Goal: Transaction & Acquisition: Obtain resource

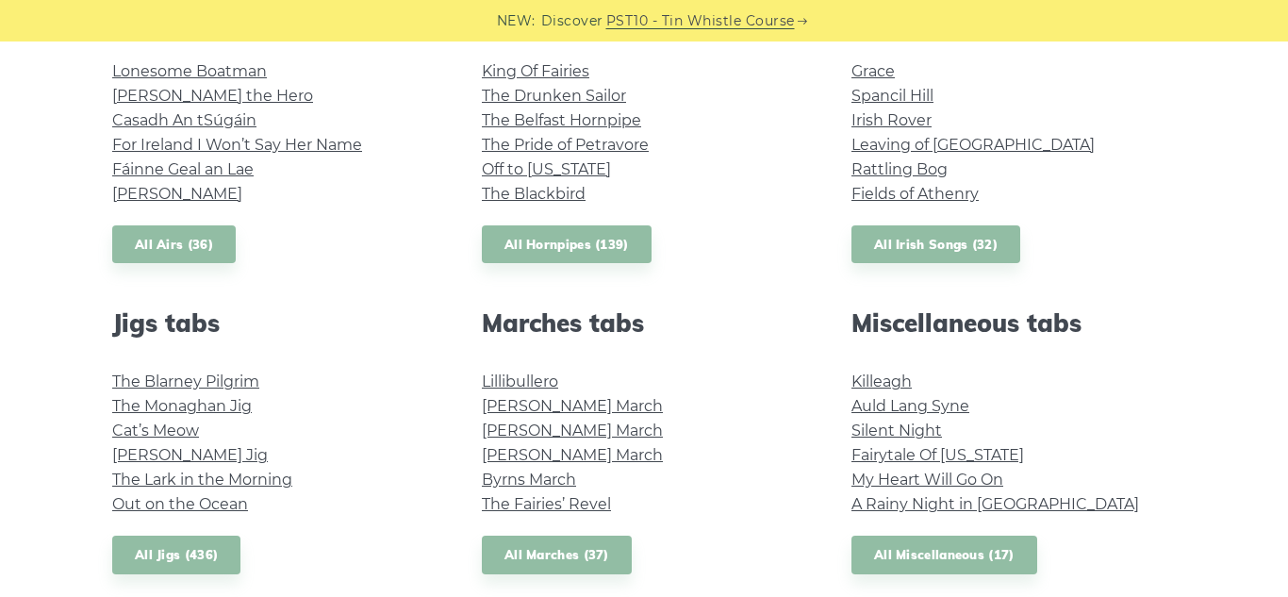
scroll to position [747, 0]
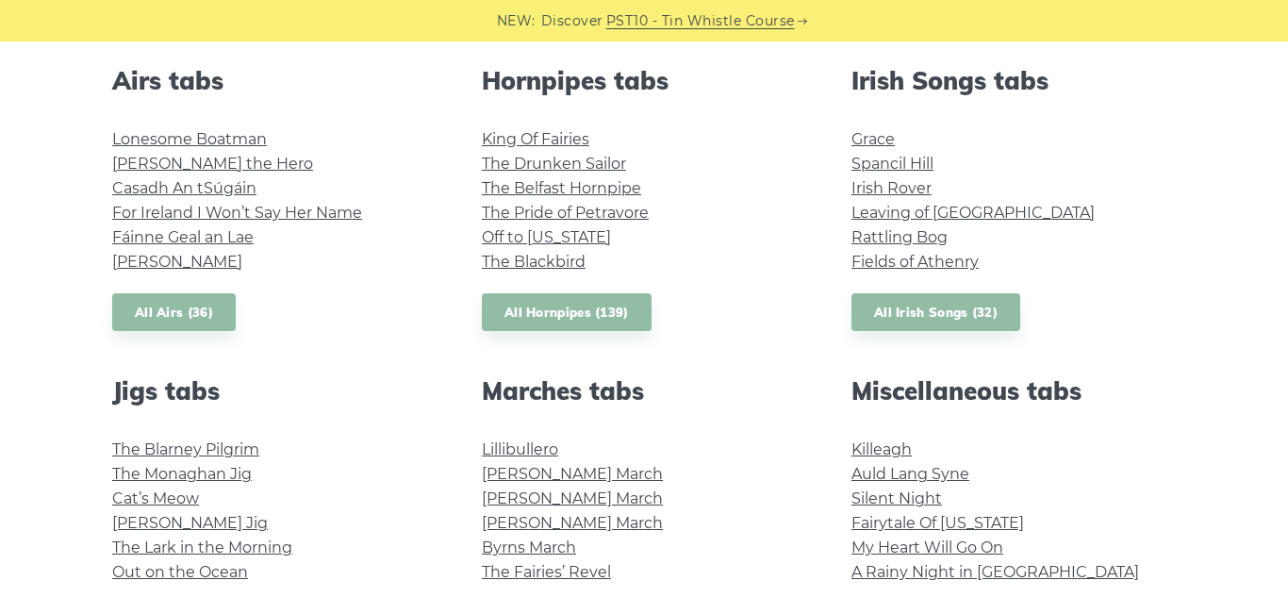
click at [471, 375] on div "Popular tin whistle songs & tunes Wild Rover Inisheer Galway Girl Whiskey in th…" at bounding box center [644, 550] width 1109 height 1515
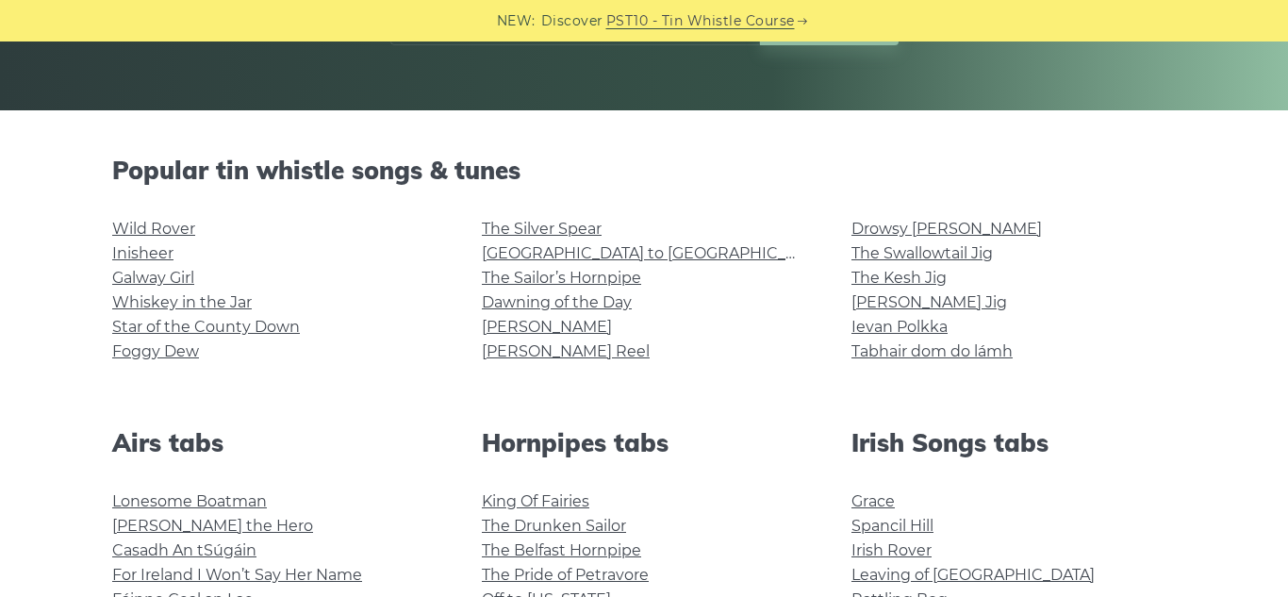
scroll to position [381, 0]
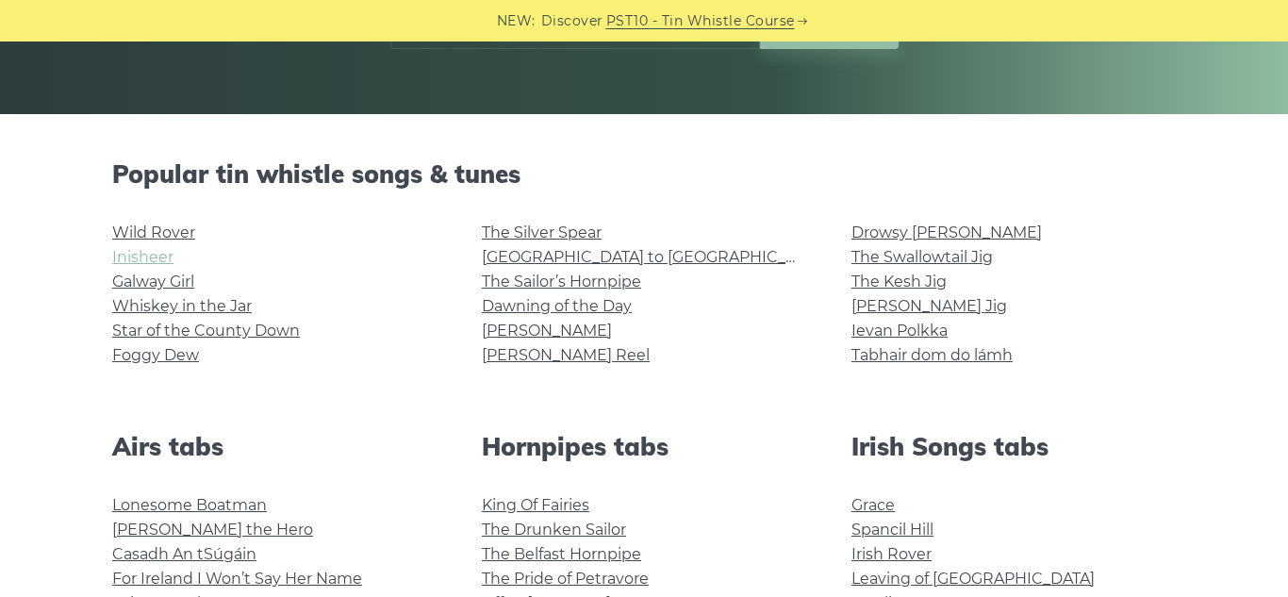
click at [129, 257] on link "Inisheer" at bounding box center [142, 257] width 61 height 18
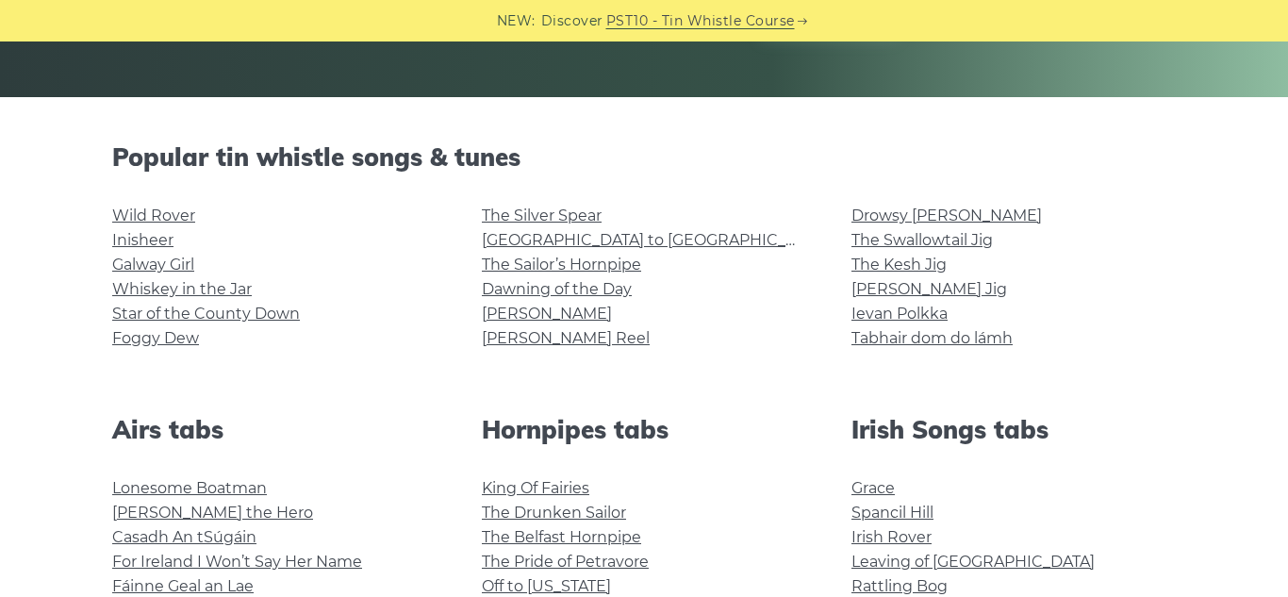
scroll to position [399, 0]
click at [932, 336] on link "Tabhair dom do lámh" at bounding box center [932, 337] width 161 height 18
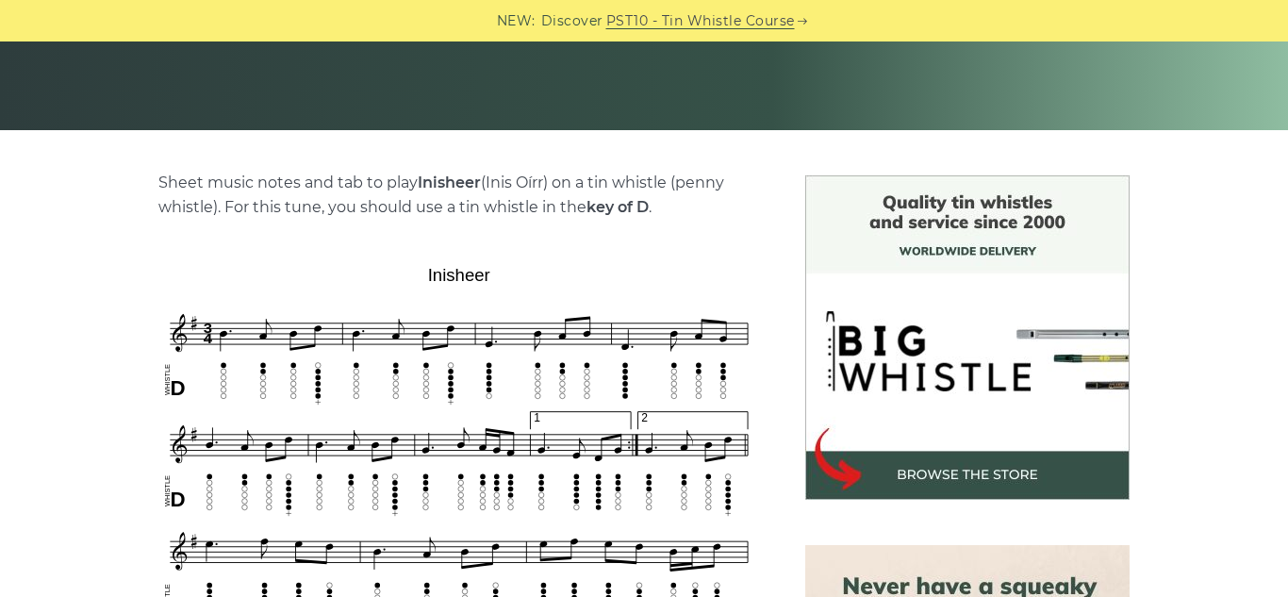
scroll to position [360, 0]
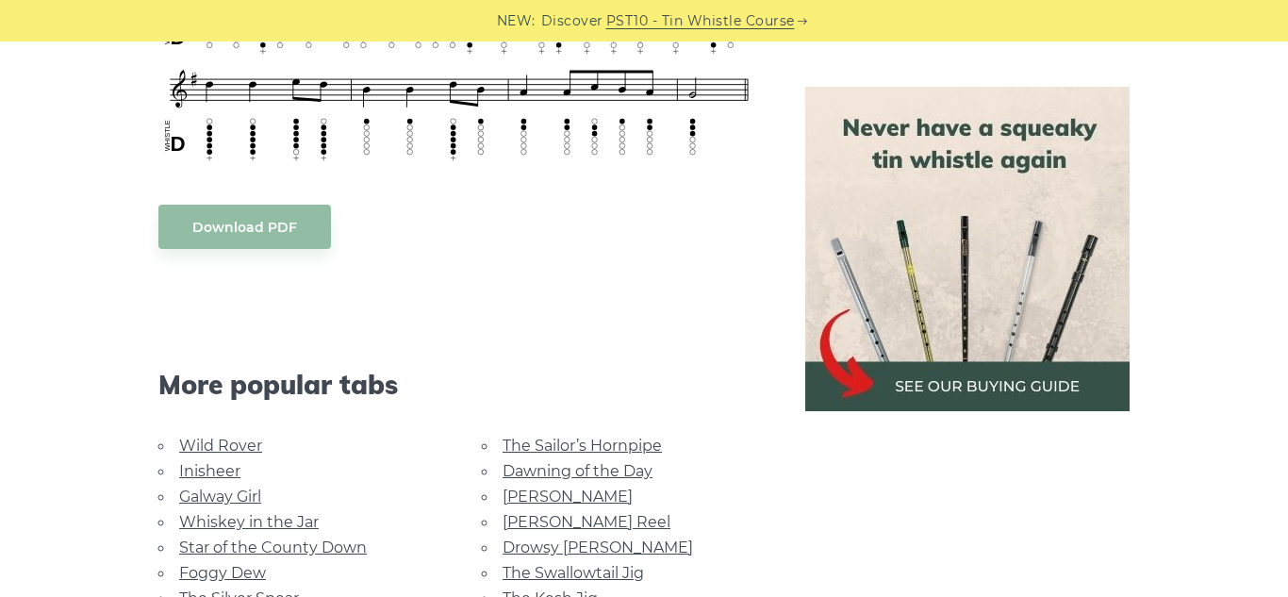
scroll to position [1442, 0]
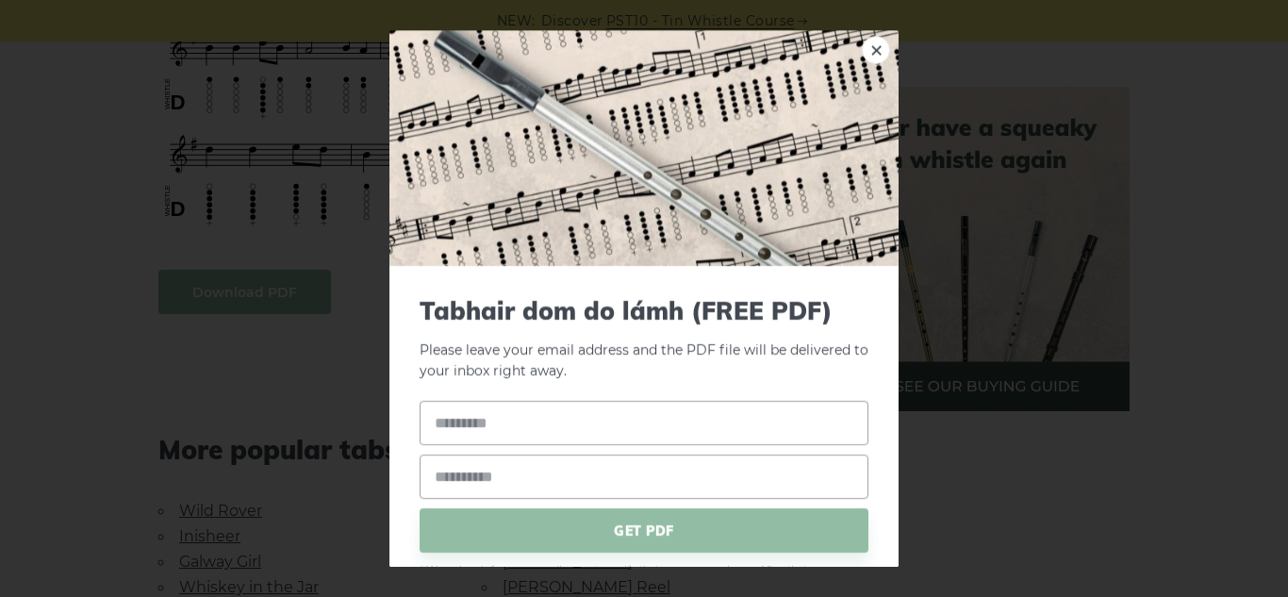
click at [269, 299] on body "NEW: Discover PST10 - Tin Whistle Course Lessons Fingering Charts Tabs & Notes …" at bounding box center [644, 298] width 1288 height 3480
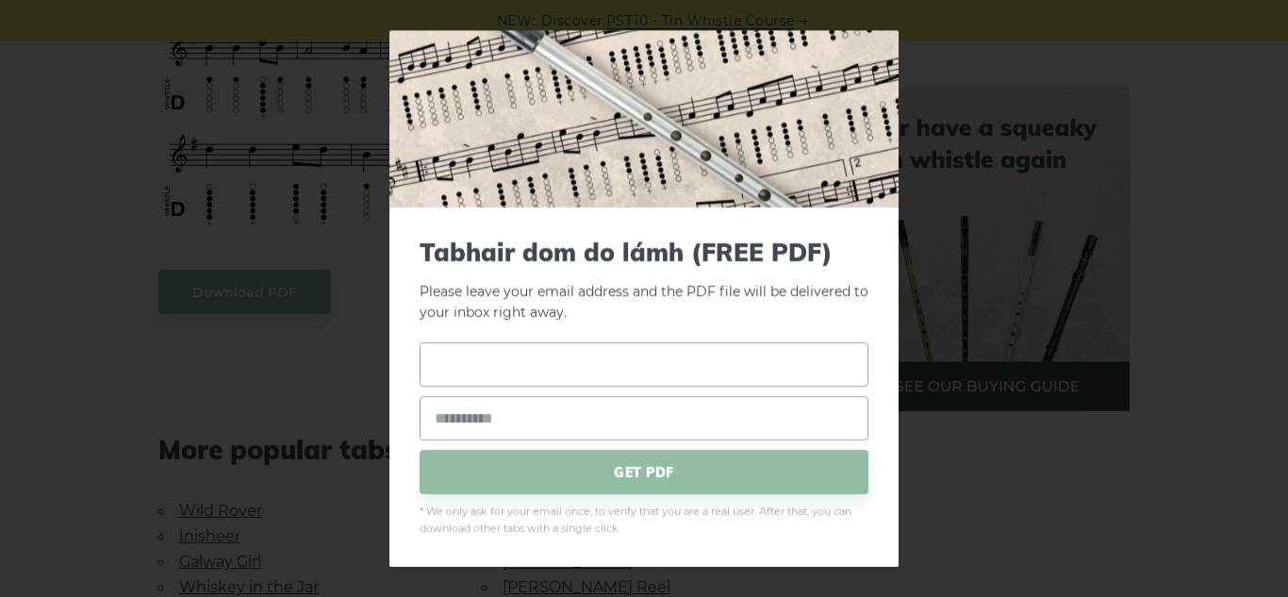
click at [639, 367] on input "text" at bounding box center [644, 364] width 449 height 44
type input "****"
click at [617, 408] on input "email" at bounding box center [644, 418] width 449 height 44
type input "**********"
click at [611, 473] on span "GET PDF" at bounding box center [644, 472] width 449 height 44
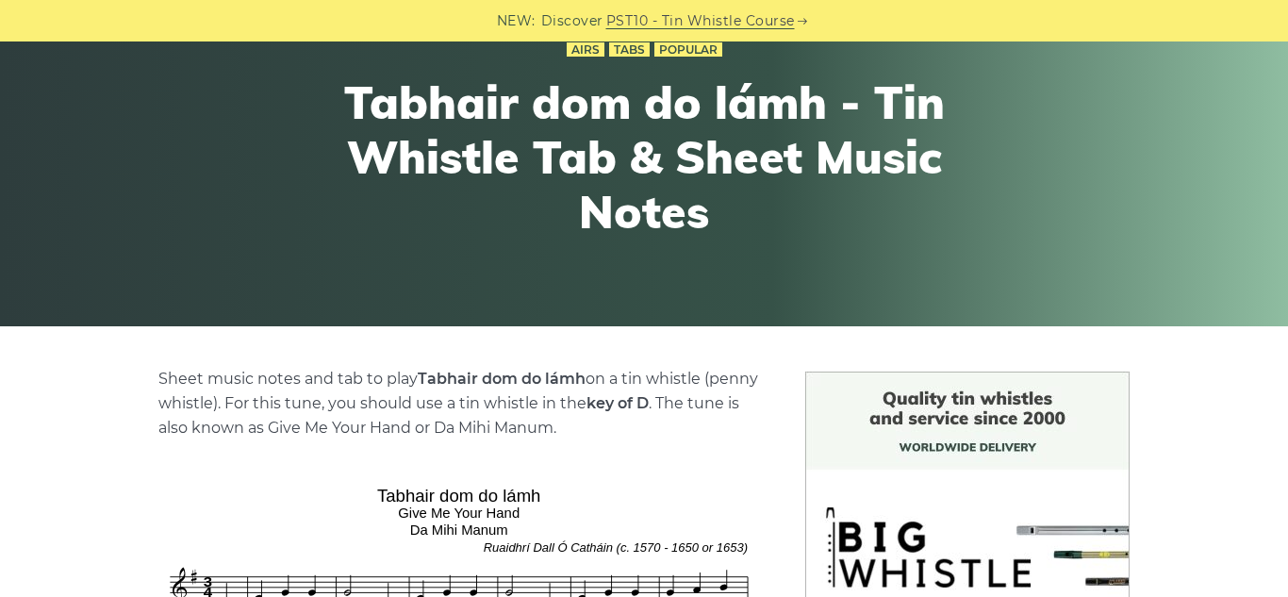
scroll to position [0, 0]
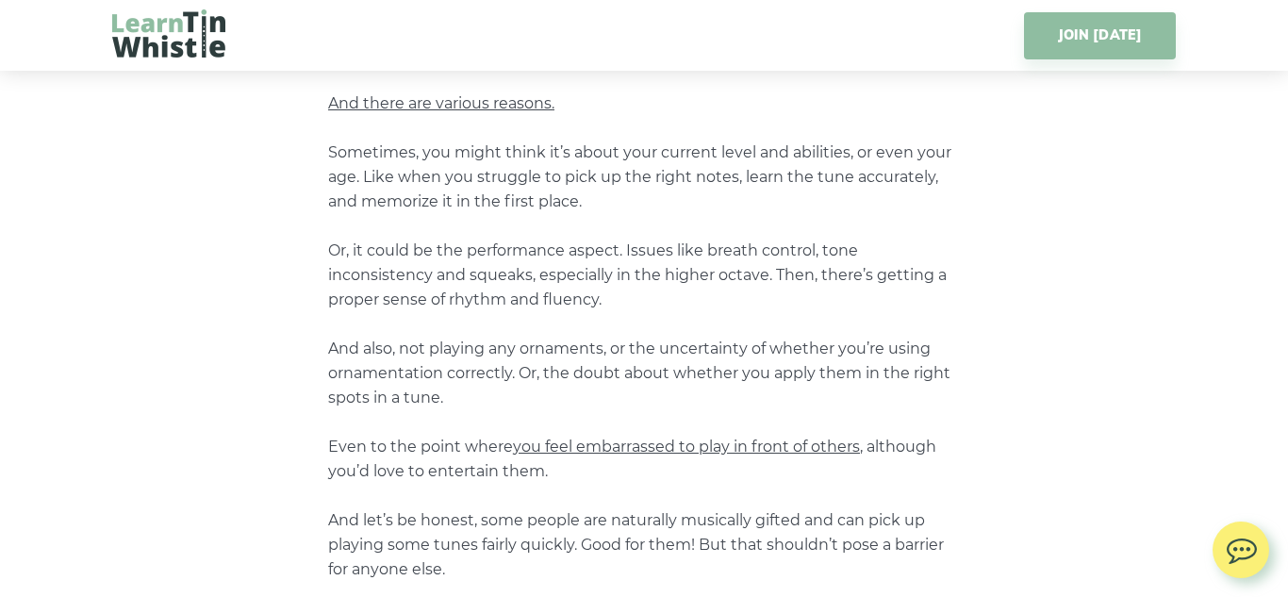
scroll to position [1240, 0]
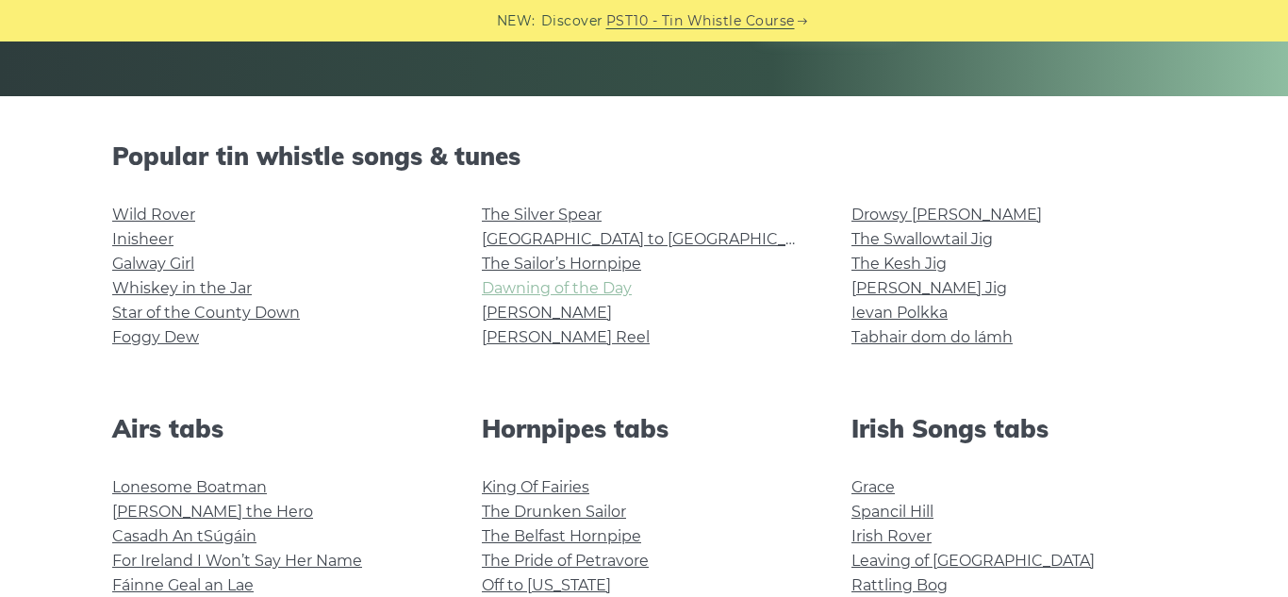
click at [575, 282] on link "Dawning of the Day" at bounding box center [557, 288] width 150 height 18
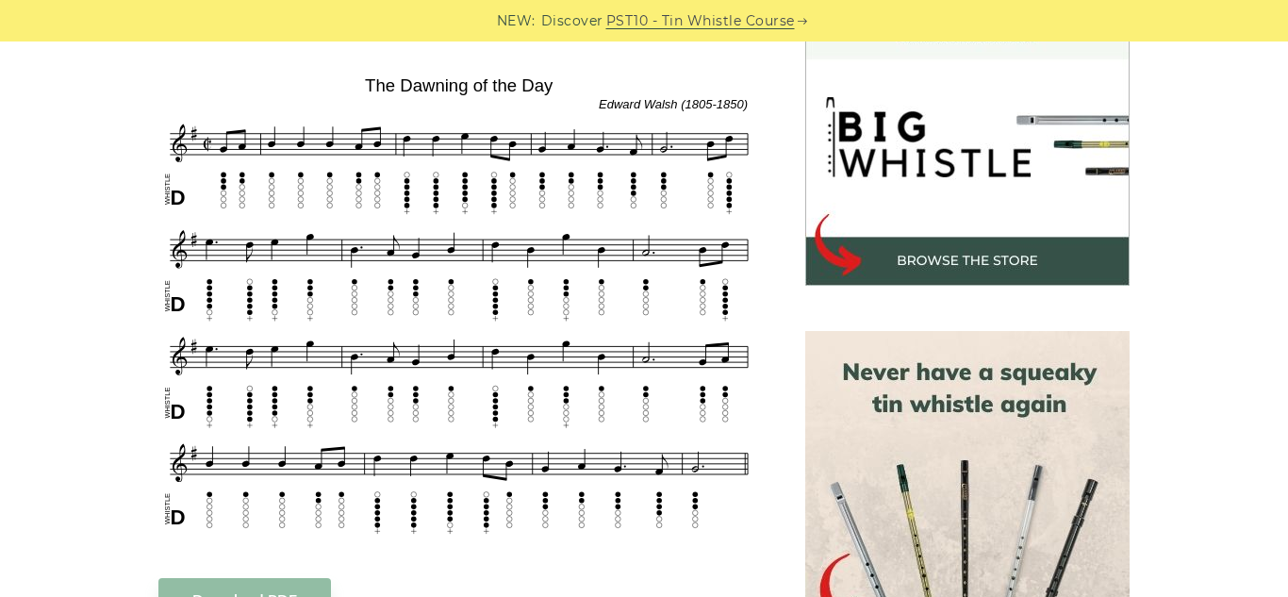
scroll to position [580, 0]
